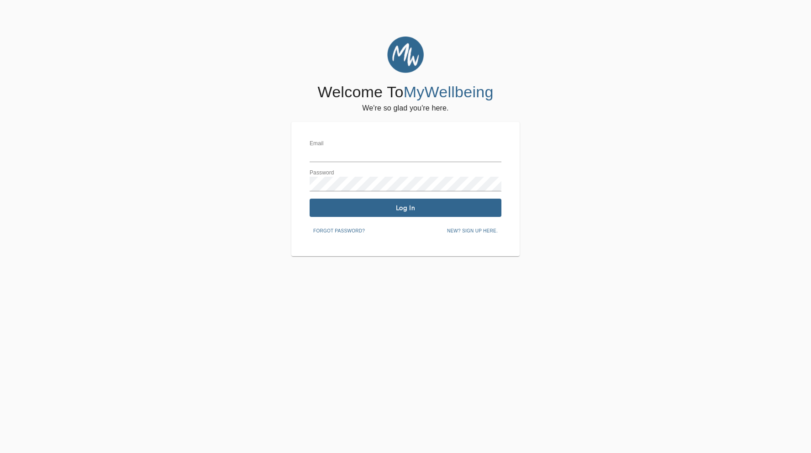
type input "[PERSON_NAME][EMAIL_ADDRESS][DOMAIN_NAME]"
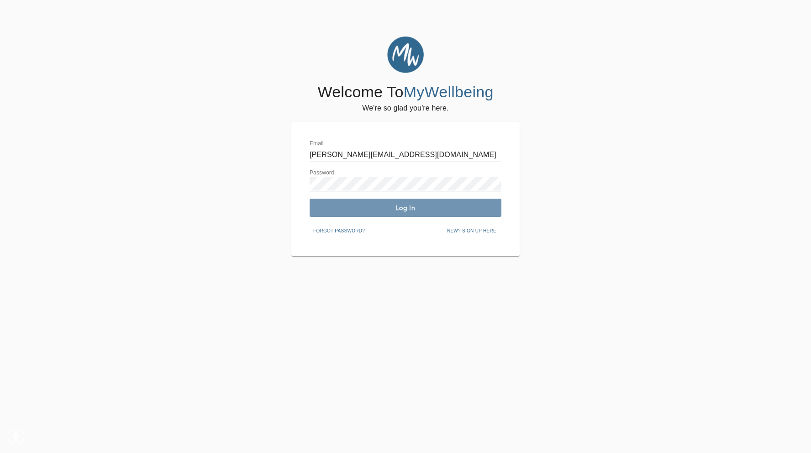
click at [410, 208] on span "Log In" at bounding box center [405, 208] width 184 height 9
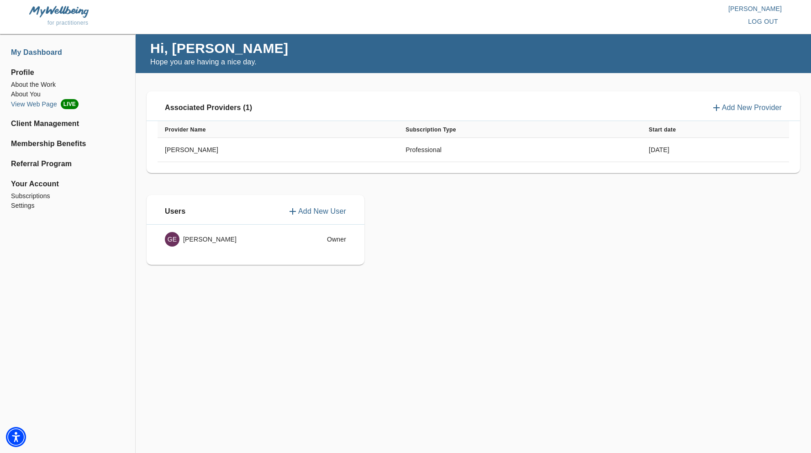
click at [39, 102] on li "View Web Page LIVE" at bounding box center [67, 104] width 113 height 10
click at [41, 86] on li "About the Work" at bounding box center [67, 85] width 113 height 10
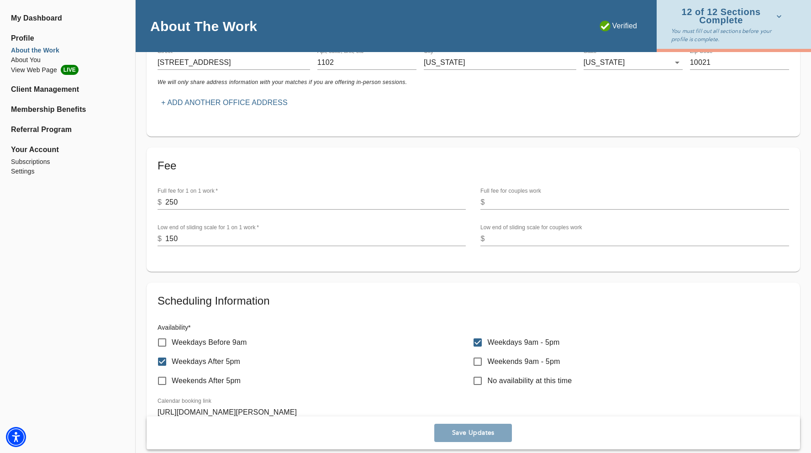
scroll to position [238, 0]
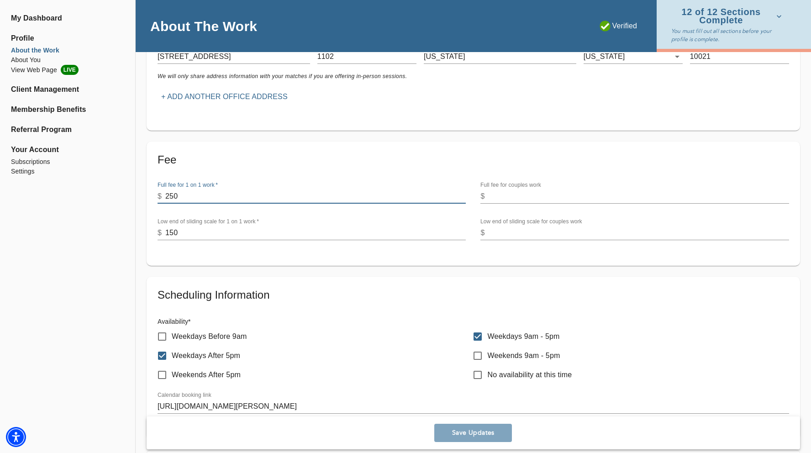
click at [187, 197] on input "250" at bounding box center [315, 196] width 300 height 15
type input "275"
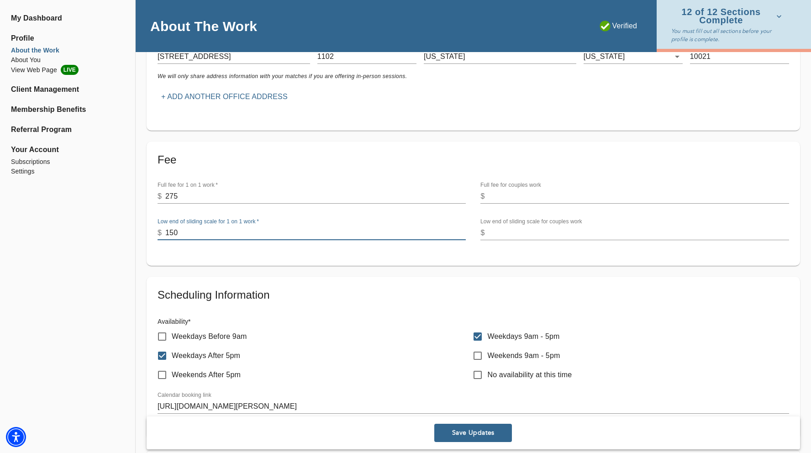
click at [206, 232] on input "150" at bounding box center [315, 233] width 300 height 15
type input "175"
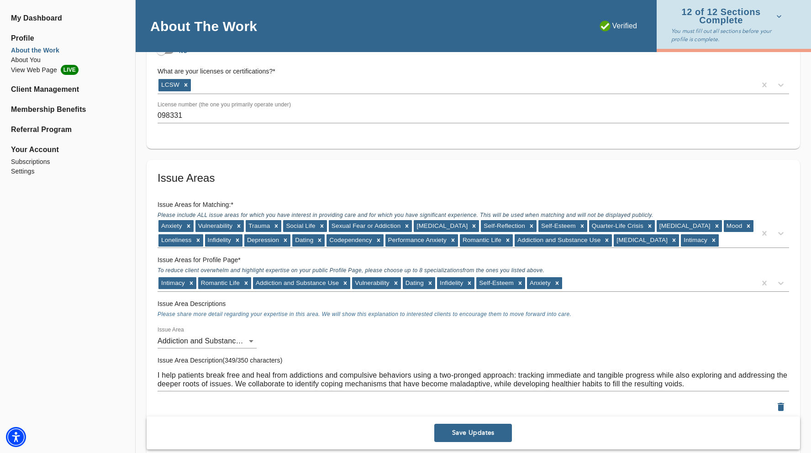
scroll to position [703, 0]
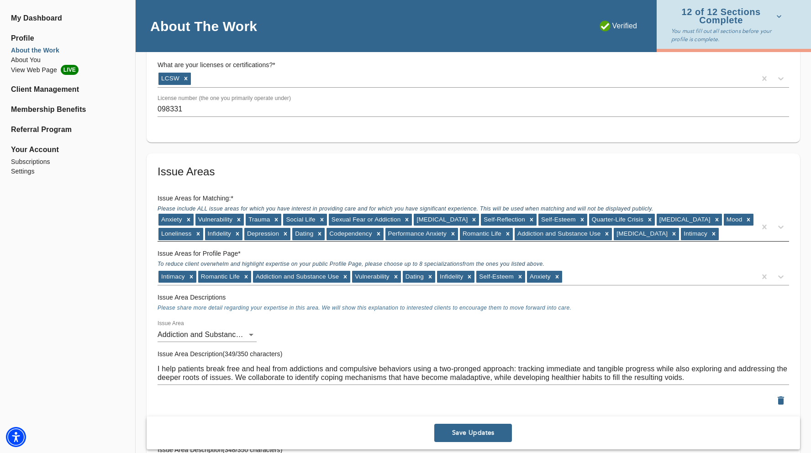
click at [721, 238] on div "Anxiety Vulnerability Trauma Social Life Sexual Fear or Addiction [MEDICAL_DATA…" at bounding box center [457, 227] width 599 height 28
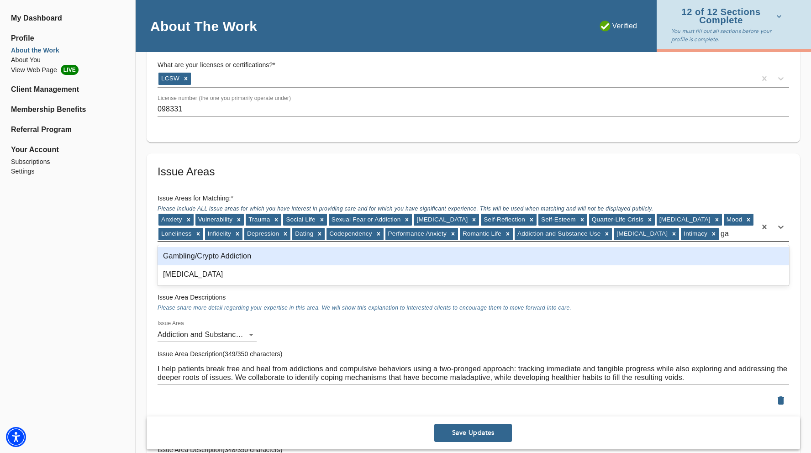
type input "gam"
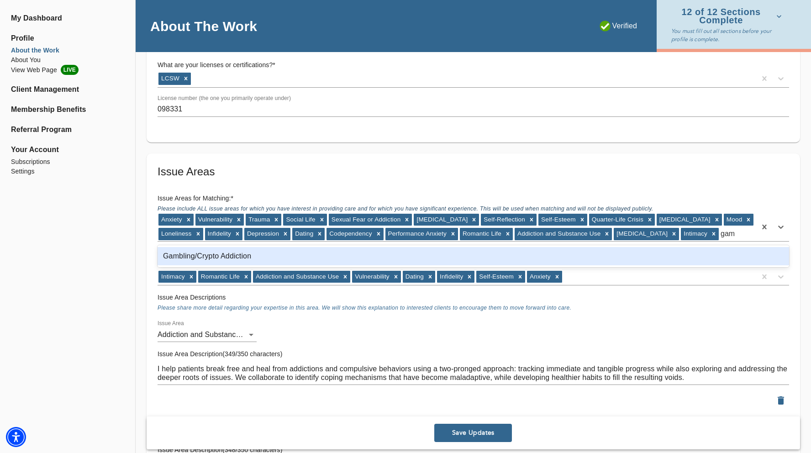
click at [207, 255] on div "Gambling/Crypto Addiction" at bounding box center [473, 256] width 631 height 18
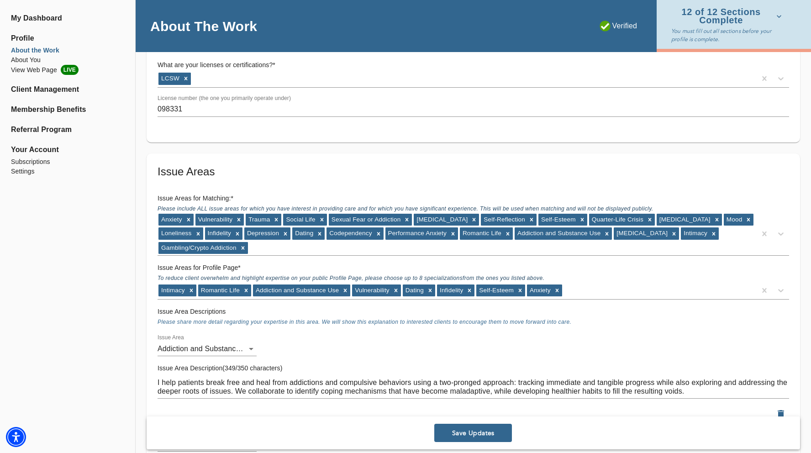
click at [478, 435] on span "Save Updates" at bounding box center [473, 433] width 70 height 9
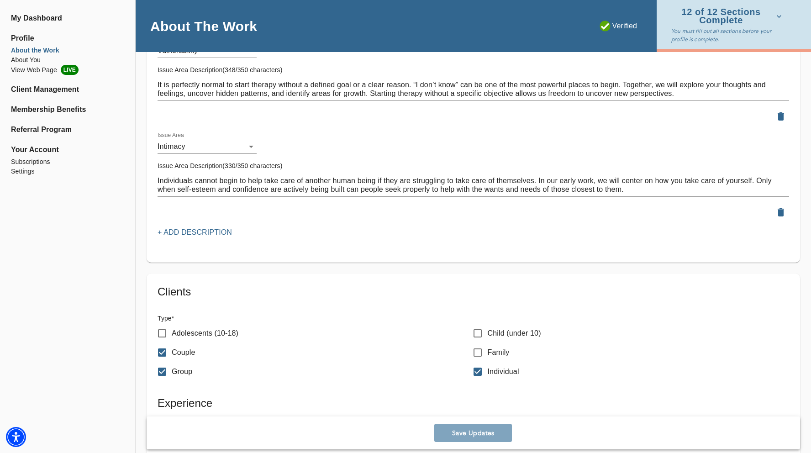
scroll to position [1302, 0]
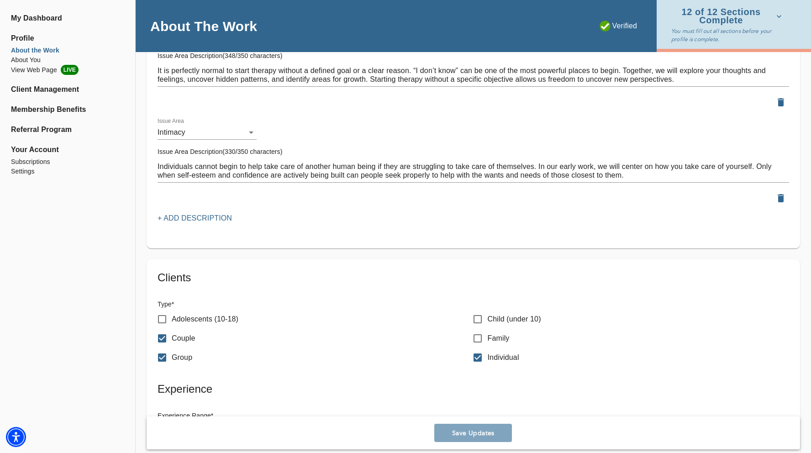
click at [213, 217] on p "+ Add Description" at bounding box center [195, 218] width 74 height 11
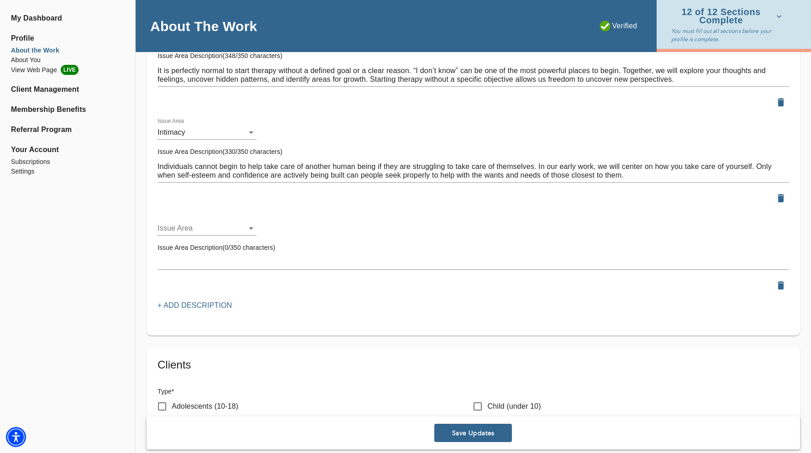
click at [102, 253] on div at bounding box center [405, 226] width 811 height 453
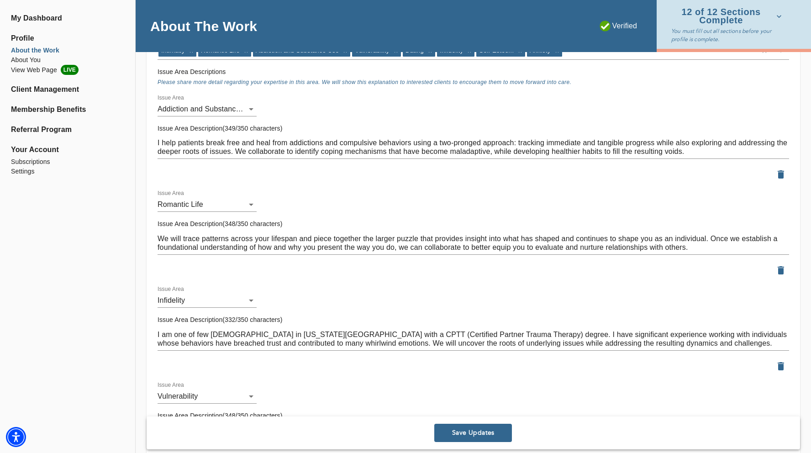
scroll to position [945, 0]
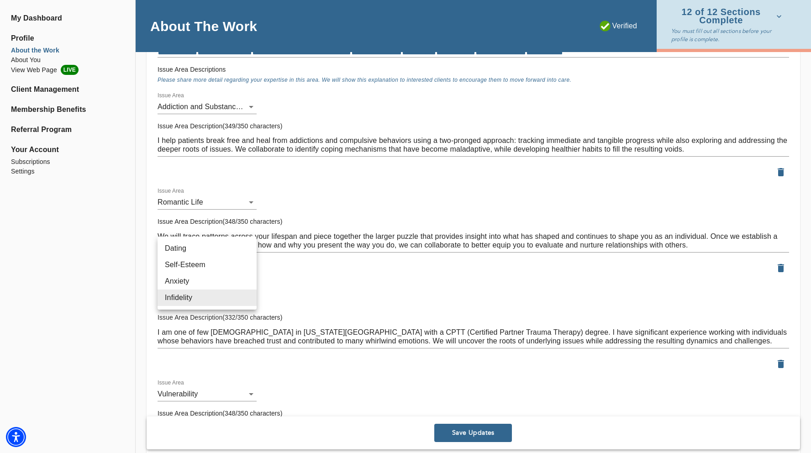
click at [188, 263] on li "Self-Esteem" at bounding box center [207, 265] width 99 height 16
click at [194, 267] on li "Infidelity" at bounding box center [207, 265] width 99 height 16
type input "28"
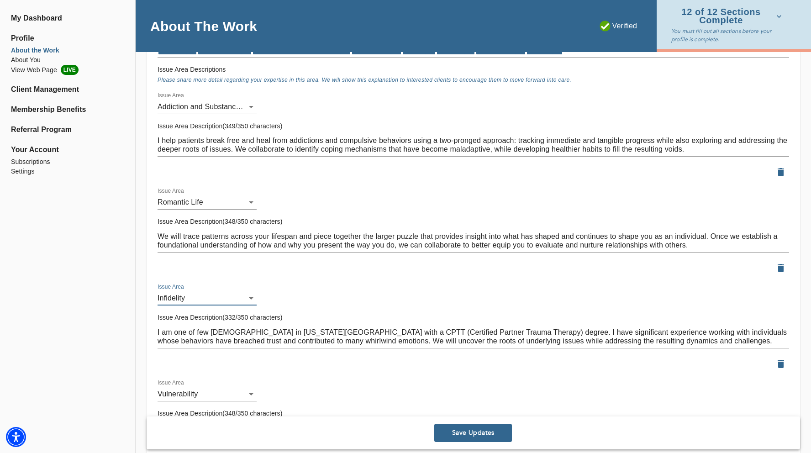
click at [129, 283] on div "My Dashboard Profile About the Work About You View Web Page LIVE Client Managem…" at bounding box center [67, 412] width 135 height 2631
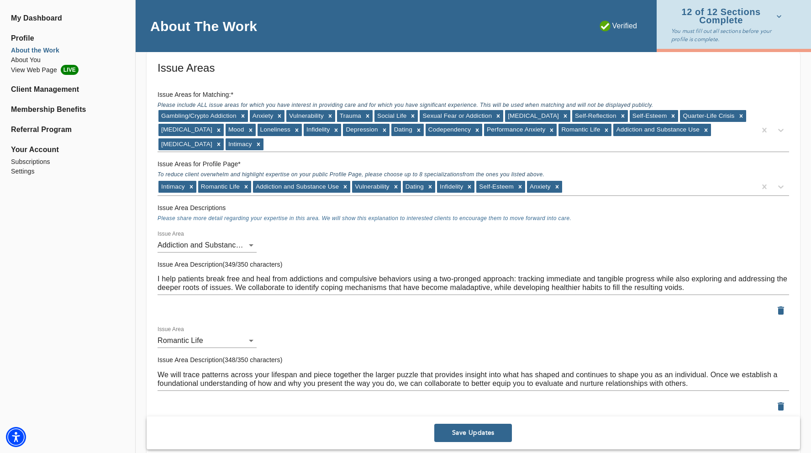
scroll to position [742, 0]
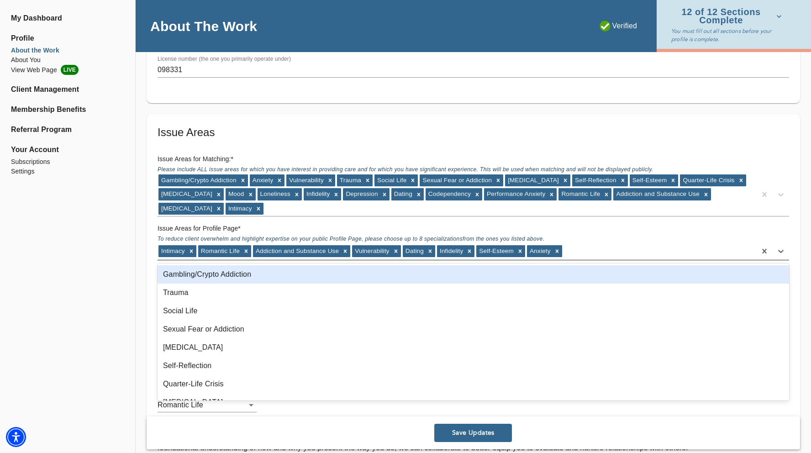
click at [610, 252] on div "Intimacy Romantic Life Addiction and Substance Use Vulnerability Dating Infidel…" at bounding box center [457, 251] width 599 height 15
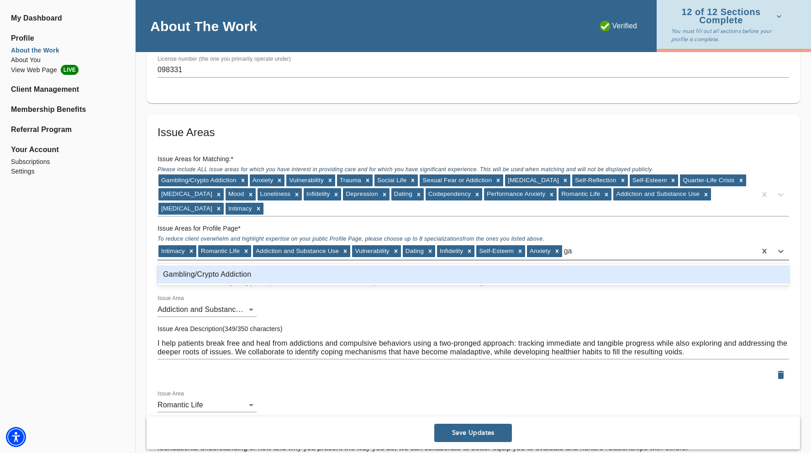
type input "gam"
click at [205, 277] on div "Gambling/Crypto Addiction" at bounding box center [473, 274] width 631 height 18
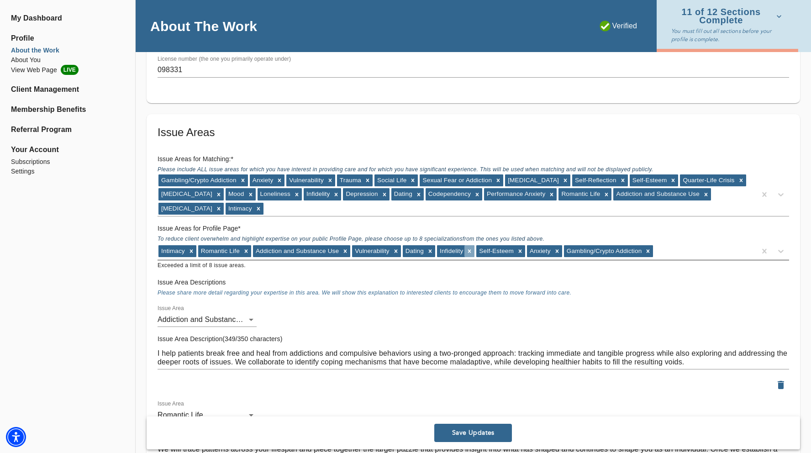
click at [467, 251] on icon at bounding box center [469, 251] width 6 height 6
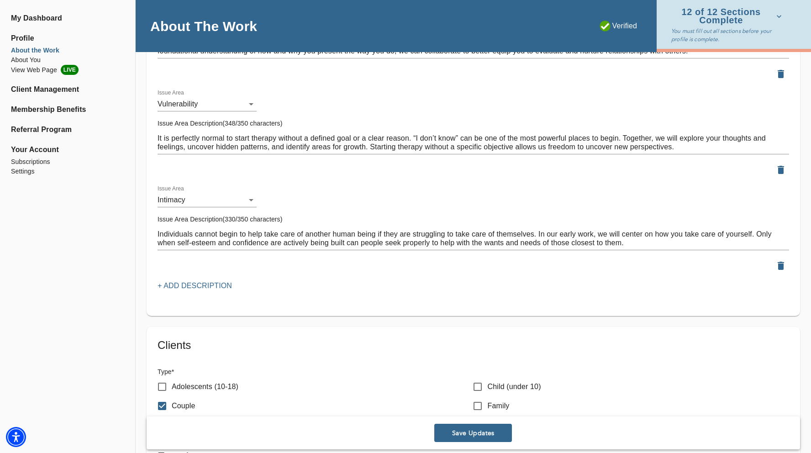
scroll to position [1124, 0]
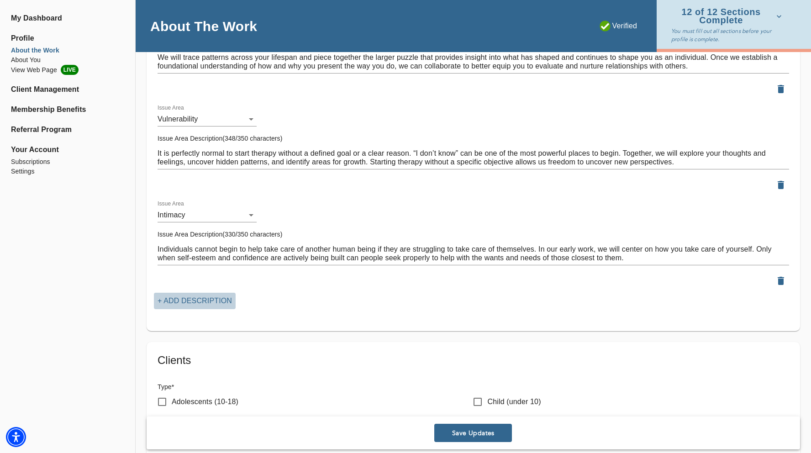
click at [217, 294] on button "+ Add Description" at bounding box center [195, 301] width 82 height 16
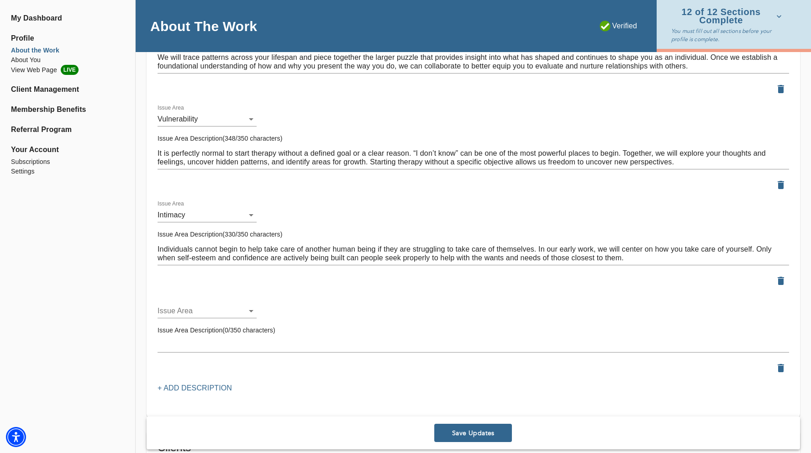
click at [224, 355] on li "Gambling/Crypto Addiction" at bounding box center [209, 360] width 103 height 16
type input "96"
click at [211, 343] on textarea at bounding box center [473, 345] width 631 height 9
drag, startPoint x: 207, startPoint y: 349, endPoint x: 137, endPoint y: 343, distance: 70.6
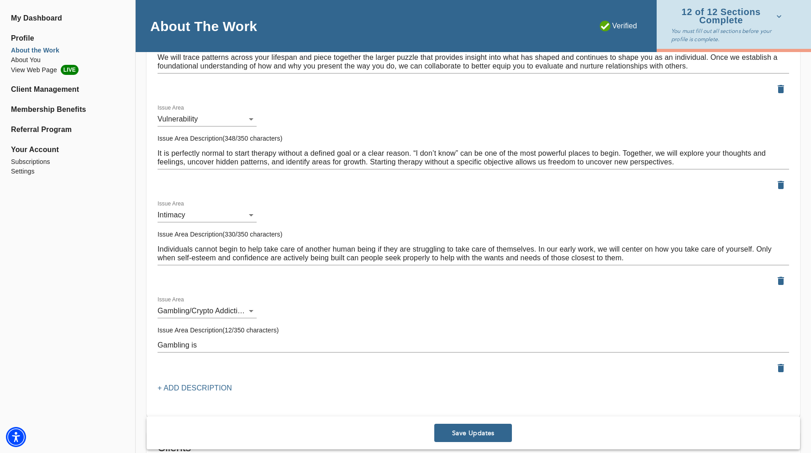
click at [137, 343] on div "Location Do you currently offer In-Person sessions? YES Do you currently offer …" at bounding box center [473, 214] width 675 height 2480
drag, startPoint x: 214, startPoint y: 346, endPoint x: 124, endPoint y: 329, distance: 91.4
click at [124, 329] on div "My Dashboard Profile About the Work About You View Web Page LIVE Client Managem…" at bounding box center [405, 182] width 811 height 2543
paste textarea "addiction is the single fastest-growing issue I have encountered as a clinician…"
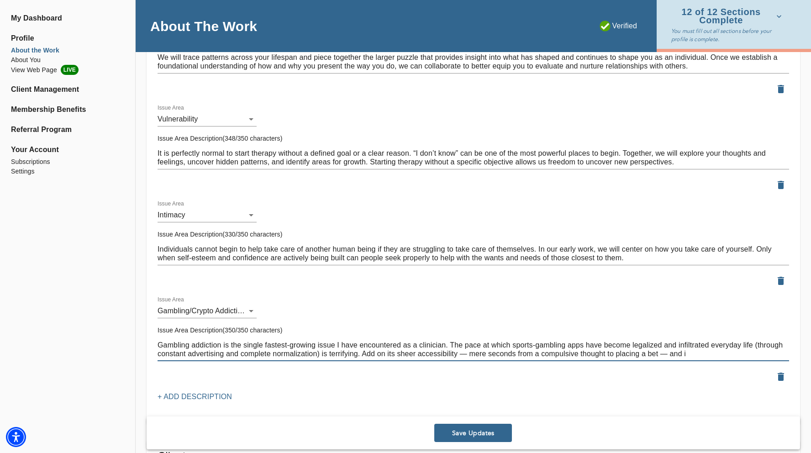
drag, startPoint x: 699, startPoint y: 356, endPoint x: 361, endPoint y: 356, distance: 337.4
click at [361, 356] on textarea "Gambling addiction is the single fastest-growing issue I have encountered as a …" at bounding box center [473, 349] width 631 height 17
paste textarea "I have developed experience and expertise helping those struggling with gamblin…"
click at [673, 352] on textarea "Gambling addiction is the single fastest-growing issue I have encountered as a …" at bounding box center [473, 349] width 631 height 17
drag, startPoint x: 673, startPoint y: 352, endPoint x: 686, endPoint y: 352, distance: 13.2
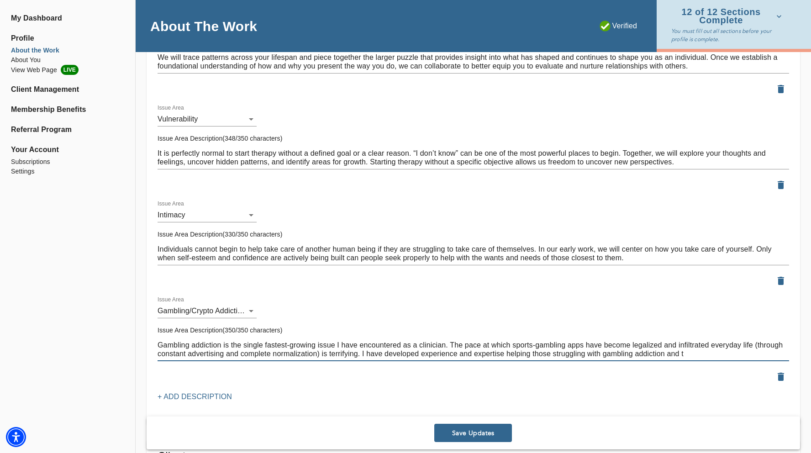
click at [686, 352] on textarea "Gambling addiction is the single fastest-growing issue I have encountered as a …" at bounding box center [473, 349] width 631 height 17
type textarea "Gambling addiction is the single fastest-growing issue I have encountered as a …"
click at [484, 436] on span "Save Updates" at bounding box center [473, 433] width 70 height 9
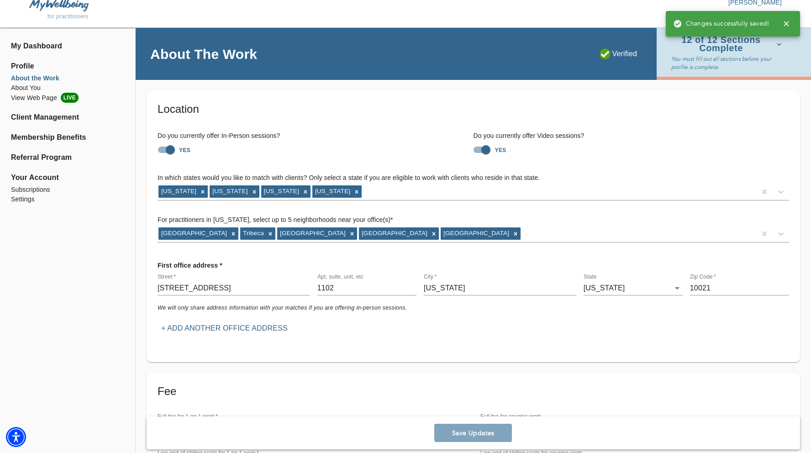
scroll to position [0, 0]
